Goal: Task Accomplishment & Management: Use online tool/utility

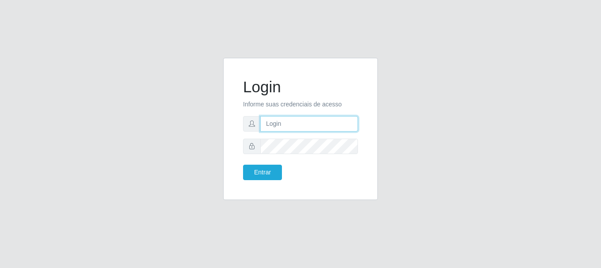
click at [310, 123] on input "text" at bounding box center [309, 123] width 98 height 15
type input "[EMAIL_ADDRESS][DOMAIN_NAME]"
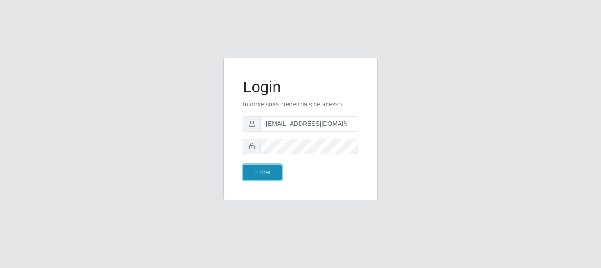
click at [280, 169] on button "Entrar" at bounding box center [262, 172] width 39 height 15
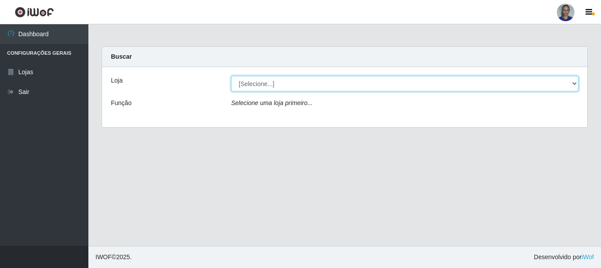
click at [548, 78] on select "[Selecione...] Supermercado [GEOGRAPHIC_DATA]" at bounding box center [404, 83] width 347 height 15
select select "165"
click at [231, 76] on select "[Selecione...] Supermercado [GEOGRAPHIC_DATA]" at bounding box center [404, 83] width 347 height 15
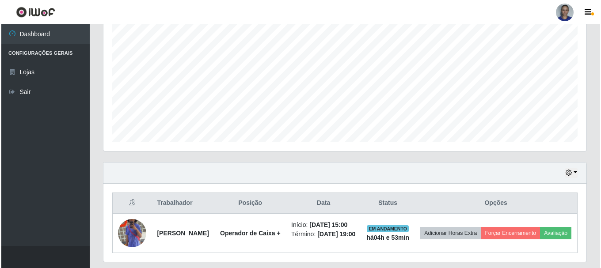
scroll to position [217, 0]
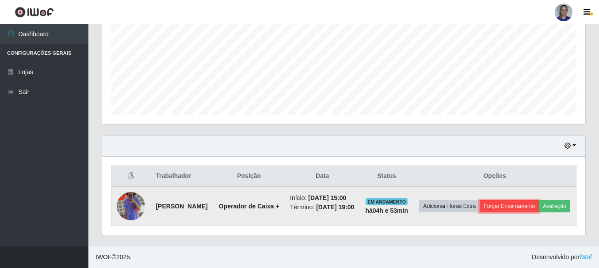
click at [539, 200] on button "Forçar Encerramento" at bounding box center [508, 206] width 59 height 12
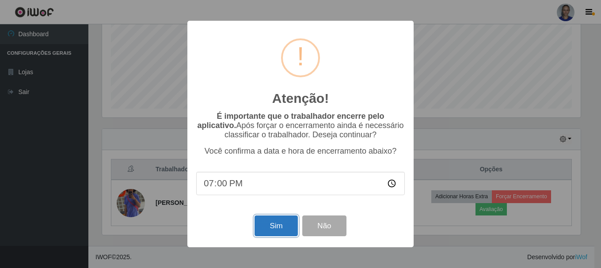
click at [263, 227] on button "Sim" at bounding box center [276, 226] width 43 height 21
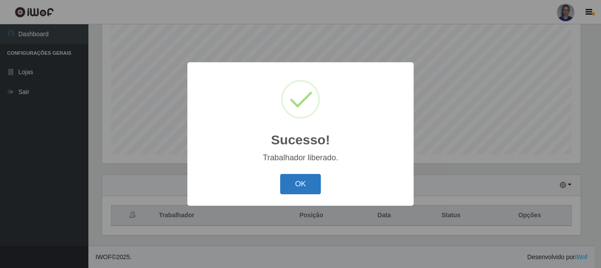
click at [294, 186] on button "OK" at bounding box center [300, 184] width 41 height 21
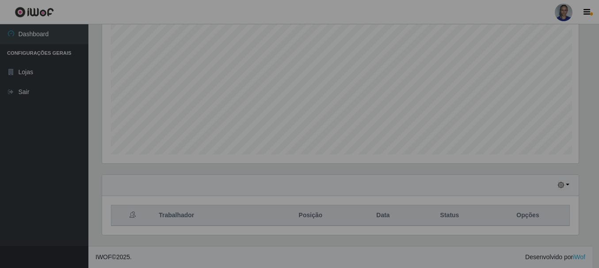
scroll to position [183, 483]
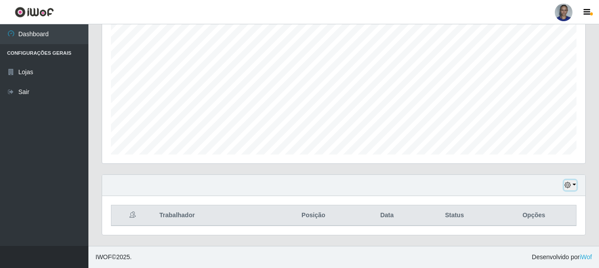
click at [575, 185] on button "button" at bounding box center [570, 185] width 12 height 10
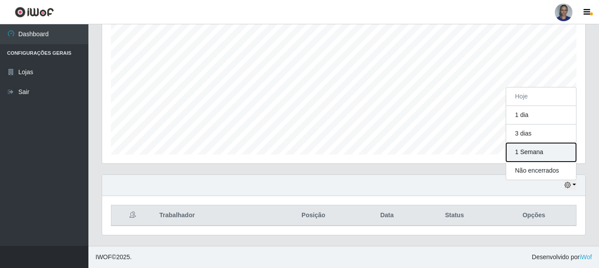
click at [547, 149] on button "1 Semana" at bounding box center [541, 152] width 70 height 19
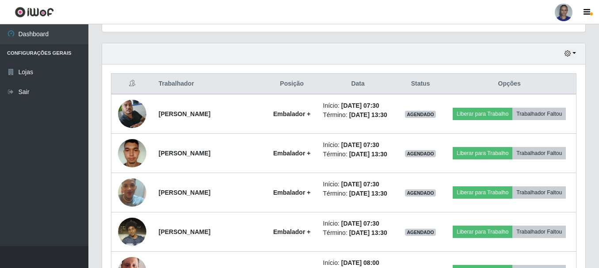
scroll to position [294, 0]
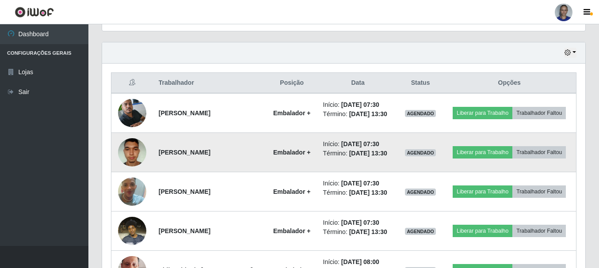
click at [137, 164] on img at bounding box center [132, 152] width 28 height 38
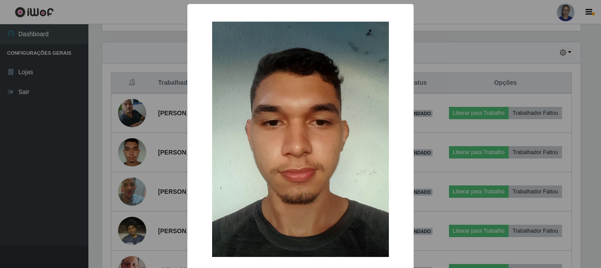
click at [137, 163] on div "× OK Cancel" at bounding box center [300, 134] width 601 height 268
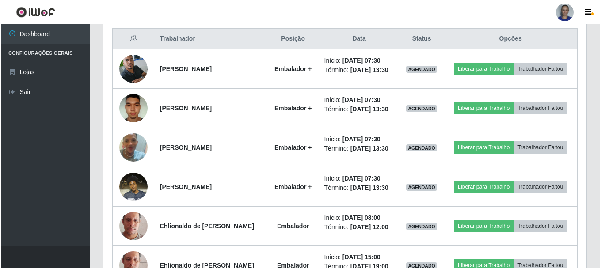
scroll to position [382, 0]
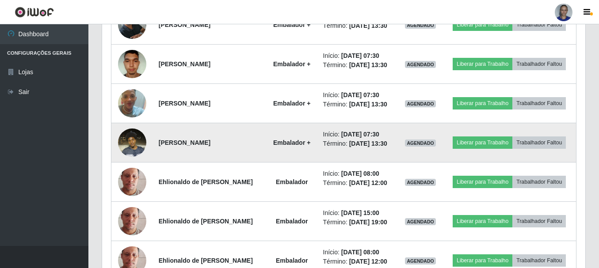
click at [137, 161] on img at bounding box center [132, 143] width 28 height 38
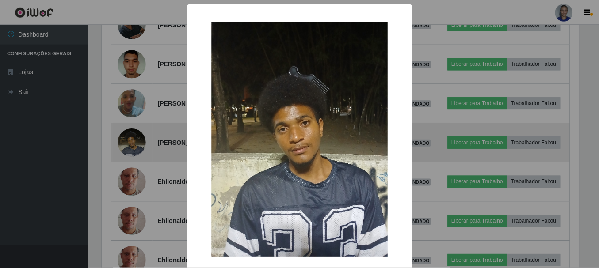
scroll to position [183, 479]
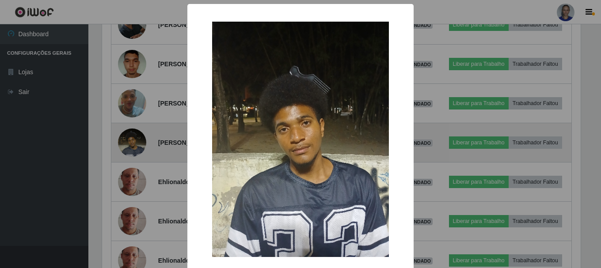
click at [137, 162] on div "× OK Cancel" at bounding box center [300, 134] width 601 height 268
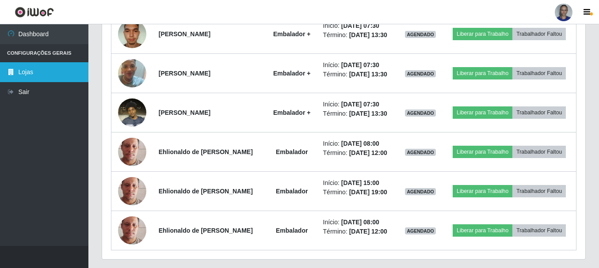
scroll to position [426, 0]
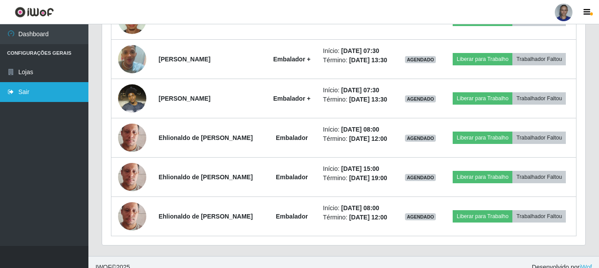
click at [45, 98] on link "Sair" at bounding box center [44, 92] width 88 height 20
